Goal: Obtain resource: Download file/media

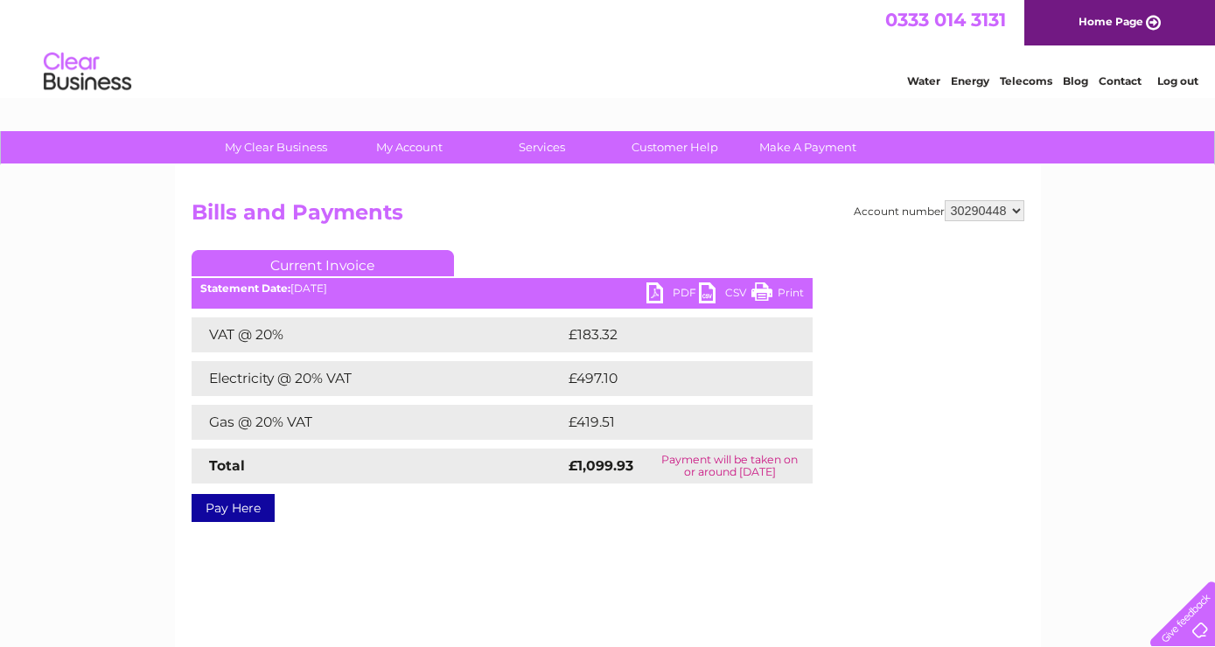
click at [944, 200] on select "337228 382500 439338 442724 442887 444861 444869 445778 447015 452092 452130 45…" at bounding box center [984, 210] width 80 height 21
select select "442887"
click option "442887" at bounding box center [0, 0] width 0 height 0
click at [686, 292] on link "PDF" at bounding box center [672, 294] width 52 height 25
click at [944, 200] on select "337228 382500 439338 442724 442887 444861 444869 445778 447015 452092 452130 45…" at bounding box center [984, 210] width 80 height 21
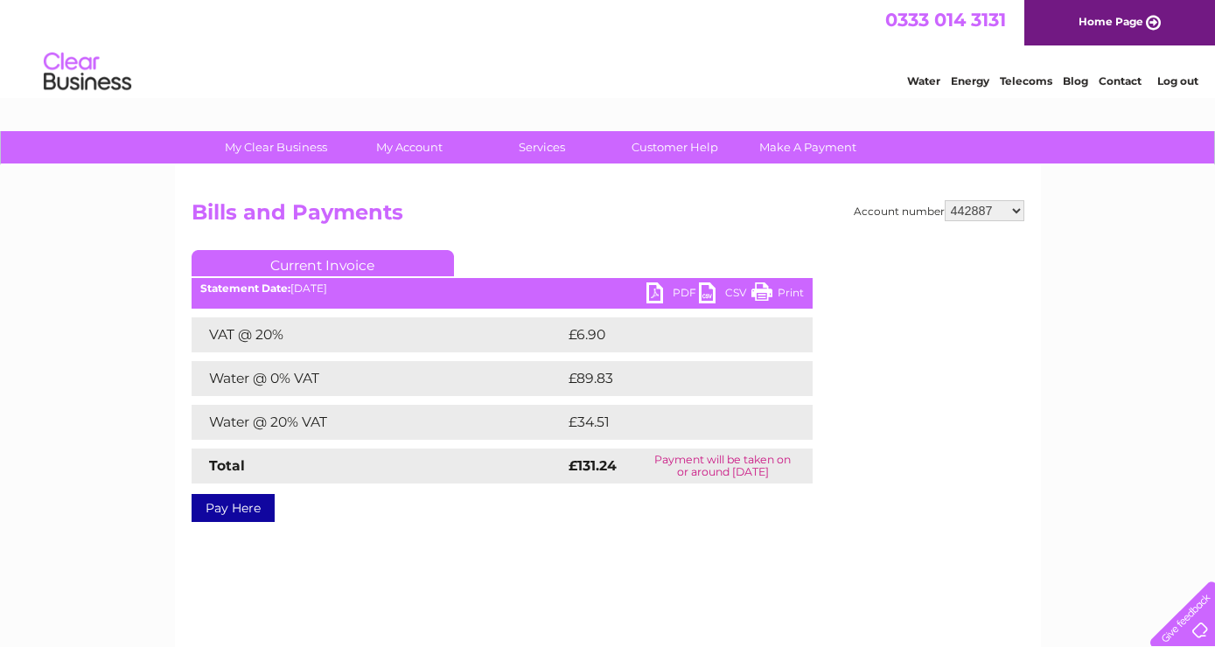
click at [944, 200] on select "337228 382500 439338 442724 442887 444861 444869 445778 447015 452092 452130 45…" at bounding box center [984, 210] width 80 height 21
select select "30306863"
click option "30306863" at bounding box center [0, 0] width 0 height 0
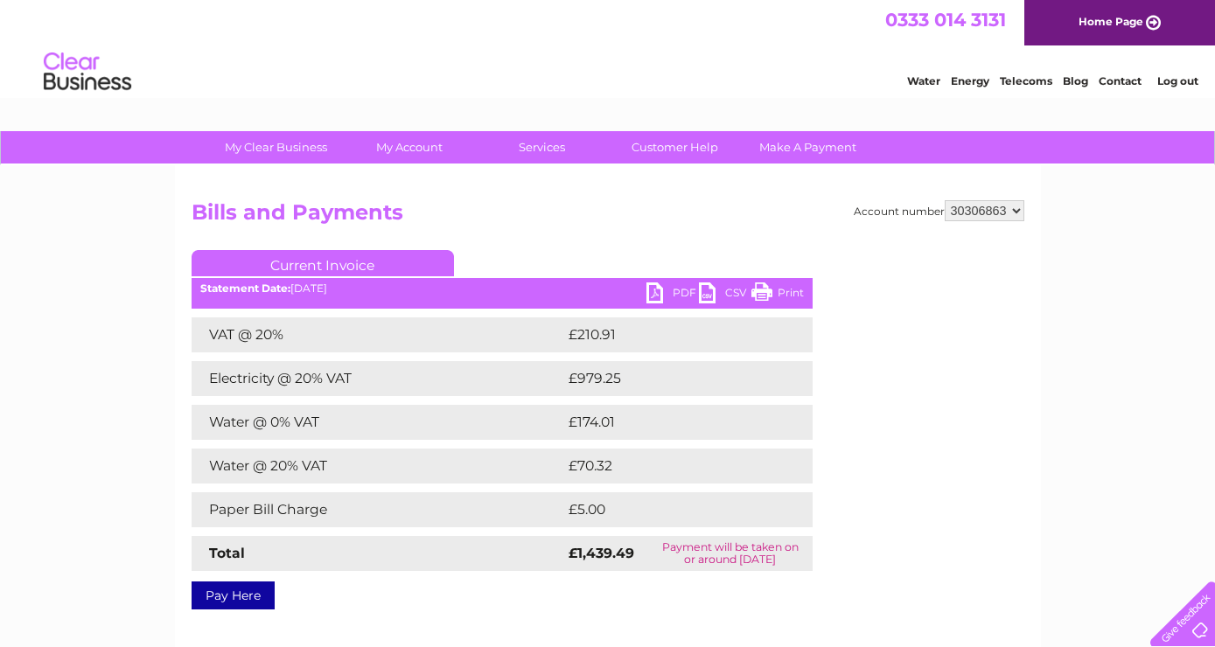
click at [681, 294] on link "PDF" at bounding box center [672, 294] width 52 height 25
